Goal: Navigation & Orientation: Find specific page/section

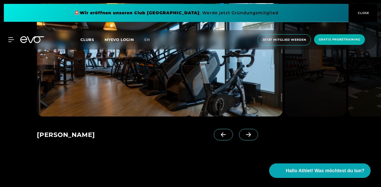
scroll to position [330, 0]
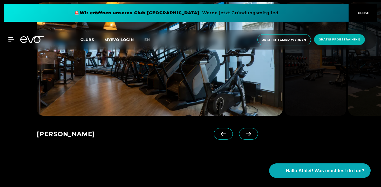
click at [244, 133] on icon at bounding box center [248, 134] width 9 height 5
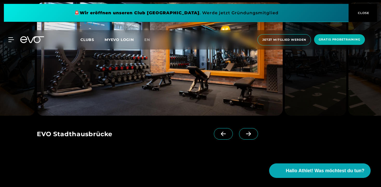
click at [244, 133] on icon at bounding box center [248, 134] width 9 height 5
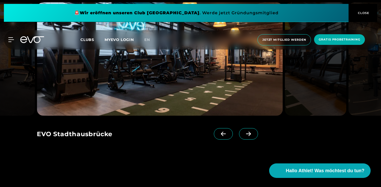
click at [244, 133] on icon at bounding box center [248, 134] width 9 height 5
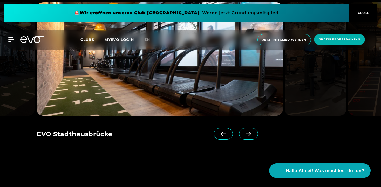
click at [244, 133] on icon at bounding box center [248, 134] width 9 height 5
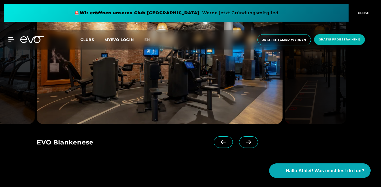
scroll to position [318, 0]
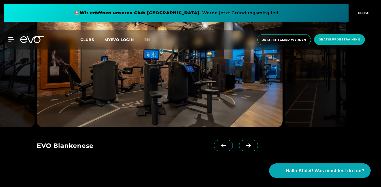
click at [244, 147] on icon at bounding box center [248, 145] width 9 height 5
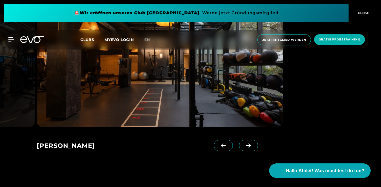
click at [244, 147] on icon at bounding box center [248, 145] width 9 height 5
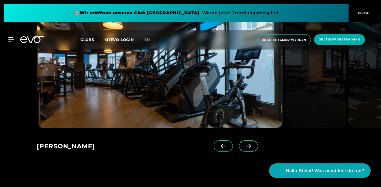
scroll to position [298, 0]
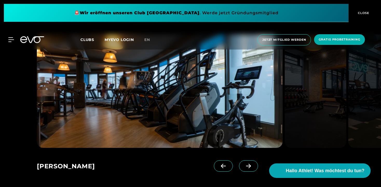
click at [239, 163] on span at bounding box center [248, 166] width 19 height 11
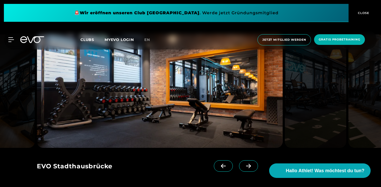
click at [239, 163] on span at bounding box center [248, 166] width 19 height 11
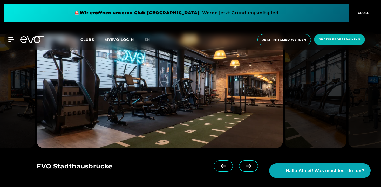
click at [239, 163] on span at bounding box center [248, 166] width 19 height 11
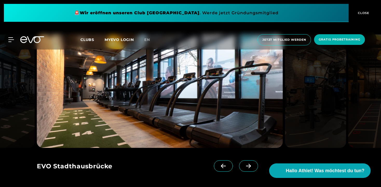
click at [239, 163] on span at bounding box center [248, 166] width 19 height 11
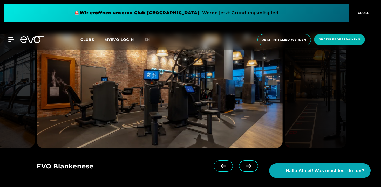
click at [239, 163] on span at bounding box center [248, 166] width 19 height 11
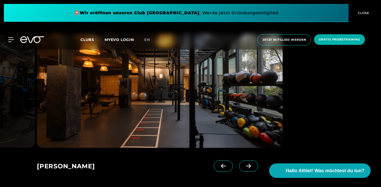
click at [239, 163] on span at bounding box center [248, 166] width 19 height 11
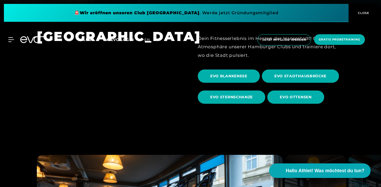
scroll to position [0, 0]
